Goal: Information Seeking & Learning: Compare options

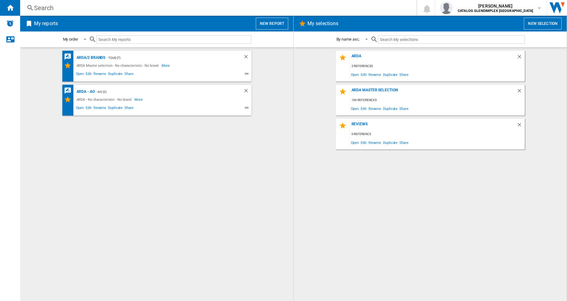
click at [483, 204] on div "ARDA 2 references Open Edit Rename Duplicate Share ARDA Master selection 136 re…" at bounding box center [430, 174] width 260 height 247
click at [356, 58] on div "ARDA" at bounding box center [433, 58] width 167 height 9
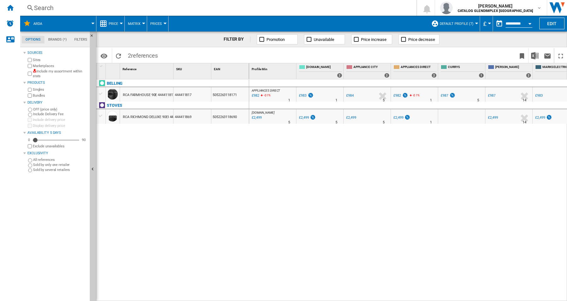
click at [183, 161] on div "BELLING RCA FARMHOUSE 90E 444411817 BLACK 444411817 5052263118171 [GEOGRAPHIC_D…" at bounding box center [172, 188] width 153 height 219
click at [286, 242] on div "APPLIANCES DIRECT : APPLIANCES DIRECT -1.0 % £982 -0.1 % N/A 1 APPLIANCES DIREC…" at bounding box center [408, 190] width 318 height 222
click at [11, 7] on ng-md-icon "Home" at bounding box center [10, 8] width 8 height 8
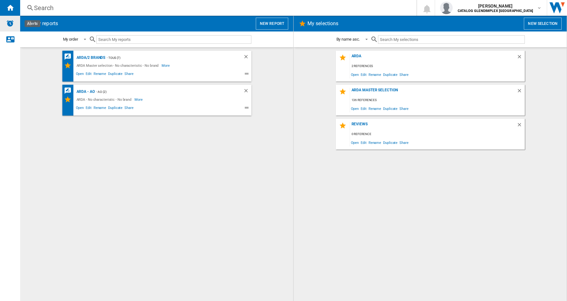
click at [12, 23] on img "Alerts" at bounding box center [10, 24] width 8 height 8
click at [39, 8] on div "Search" at bounding box center [217, 7] width 366 height 9
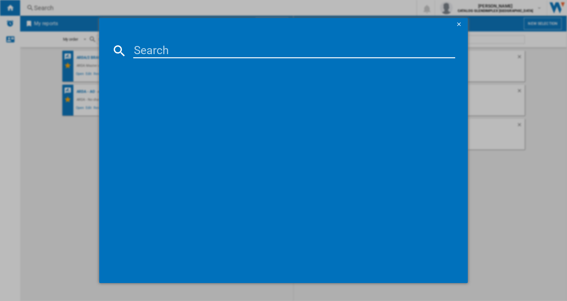
click at [150, 52] on input at bounding box center [294, 50] width 322 height 15
paste input "STOVES RICHMOND DELUXE 60EI 444411847 BLACK"
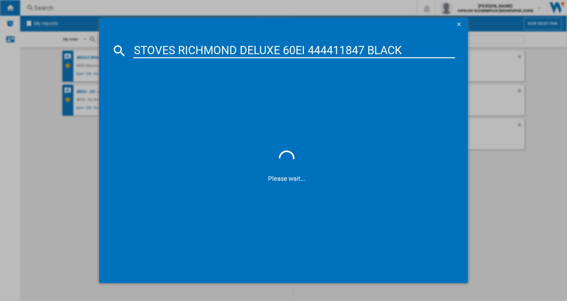
type input "STOVES RICHMOND DELUXE 60EI 444411847 BLACK"
click at [155, 90] on div "STOVES RICHMOND DELUXE 60EI 444411847 BLACK" at bounding box center [288, 91] width 316 height 6
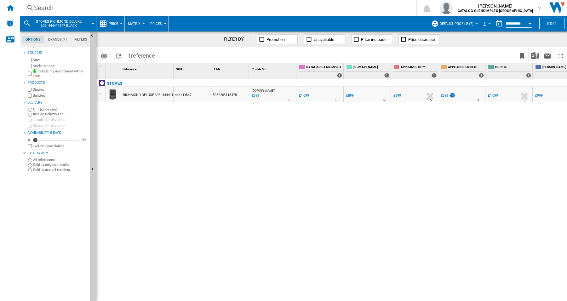
click at [120, 25] on button "Price" at bounding box center [115, 24] width 13 height 16
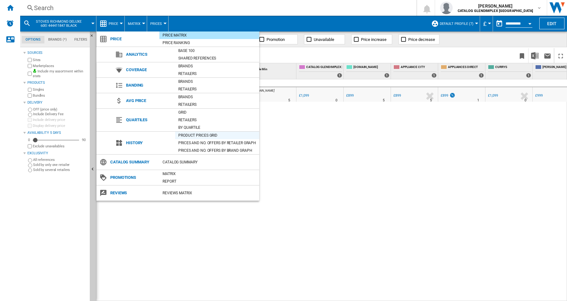
click at [191, 135] on div "Product prices grid" at bounding box center [217, 135] width 84 height 6
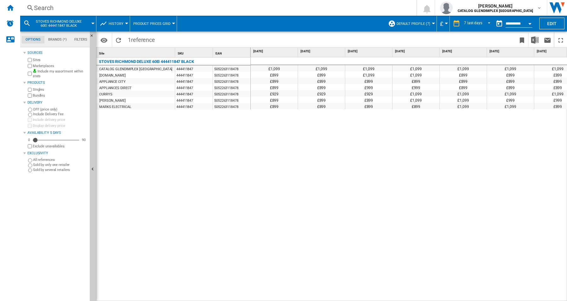
click at [117, 75] on div "[DOMAIN_NAME]" at bounding box center [135, 75] width 78 height 6
click at [92, 35] on ng-md-icon "Hide" at bounding box center [94, 38] width 8 height 8
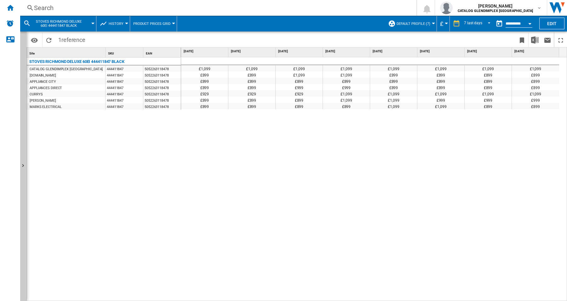
drag, startPoint x: 538, startPoint y: 78, endPoint x: 544, endPoint y: 78, distance: 6.6
click at [544, 78] on div "£899" at bounding box center [535, 81] width 47 height 6
click at [547, 76] on div "£899" at bounding box center [535, 74] width 47 height 6
click at [26, 24] on md-icon at bounding box center [27, 24] width 8 height 8
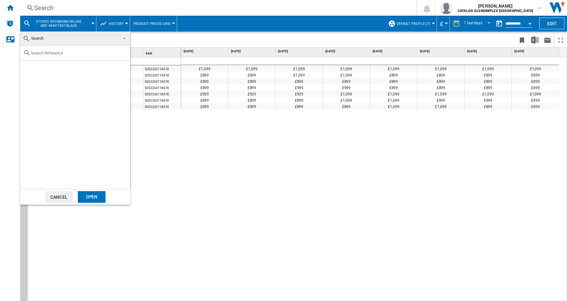
click at [199, 189] on md-backdrop at bounding box center [283, 150] width 567 height 301
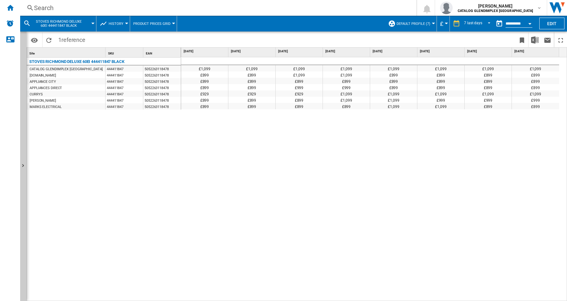
click at [26, 21] on md-icon at bounding box center [27, 24] width 8 height 8
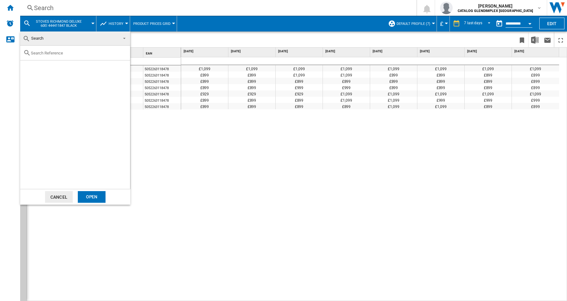
drag, startPoint x: 56, startPoint y: 51, endPoint x: 57, endPoint y: 55, distance: 4.0
click at [57, 51] on input "text" at bounding box center [79, 53] width 96 height 5
paste input "STOVES RICHMOND DELUXE 60EI 444411846 ANTHRACITE"
type input "STOVES RICHMOND DELUXE 60EI 444411846 ANTHRACITE"
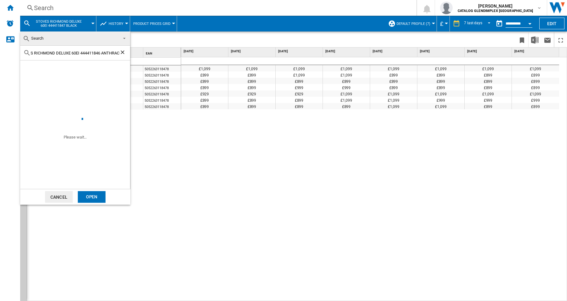
scroll to position [0, 0]
click at [27, 70] on div "Select" at bounding box center [28, 68] width 6 height 6
click at [87, 197] on div "Open" at bounding box center [92, 197] width 28 height 12
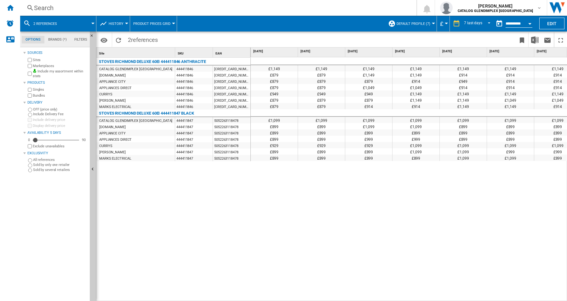
click at [221, 188] on div "STOVES RICHMOND DELUXE 60EI 444411846 ANTHRACITE CATALOG GLENDIMPLEX [GEOGRAPHI…" at bounding box center [173, 178] width 154 height 241
click at [90, 36] on ng-md-icon "Hide" at bounding box center [94, 38] width 8 height 8
